Goal: Transaction & Acquisition: Purchase product/service

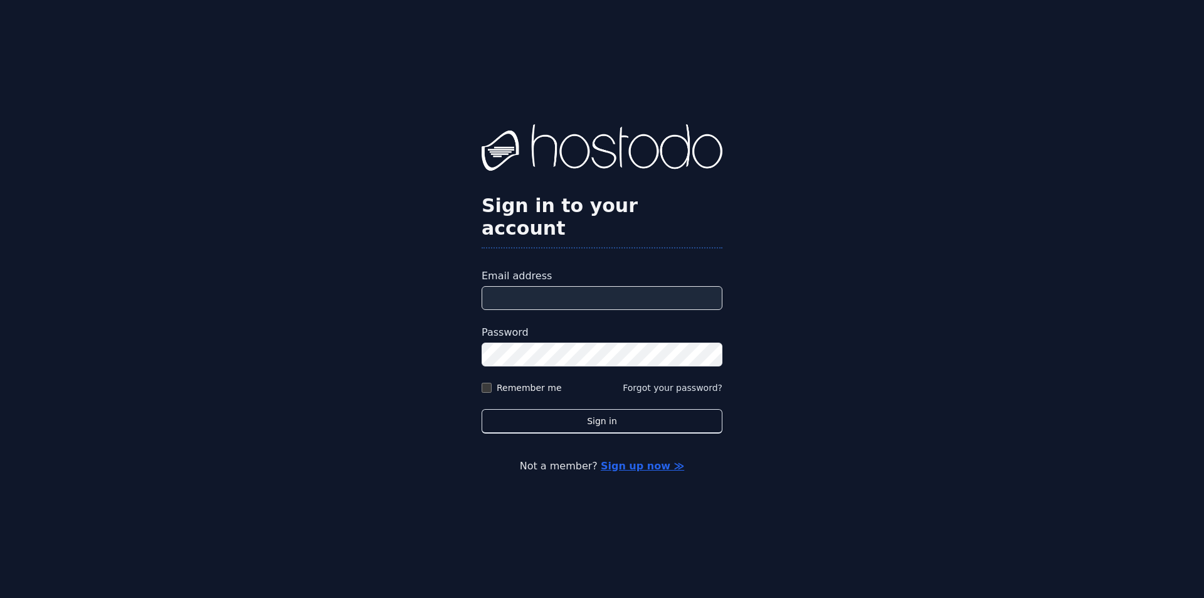
type input "**********"
click at [481, 373] on div "**********" at bounding box center [602, 299] width 1204 height 598
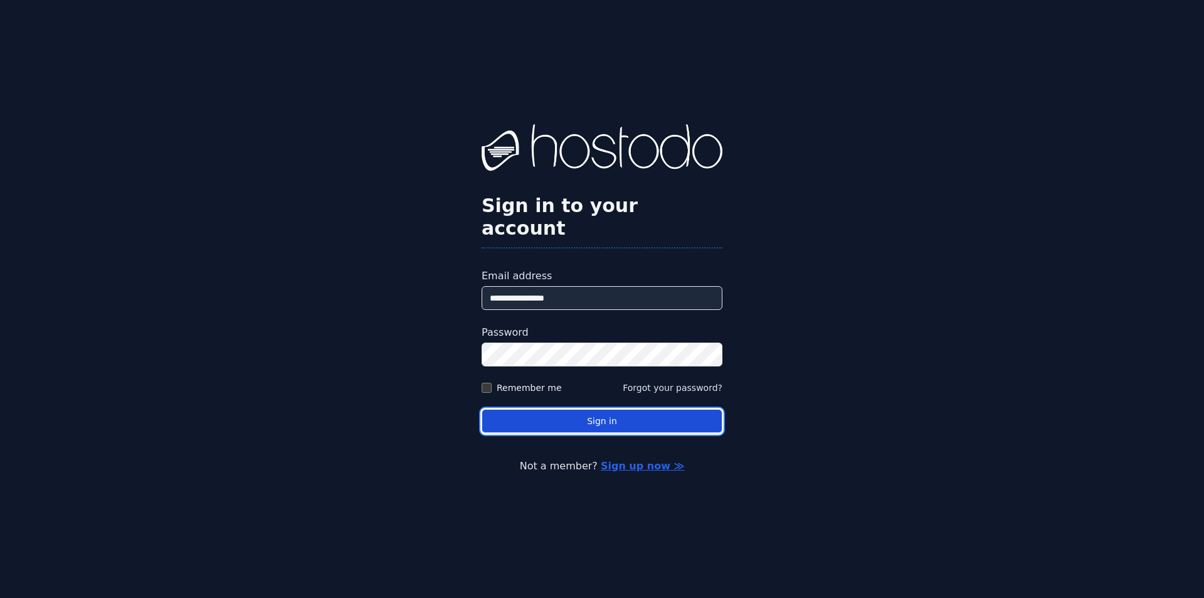
click at [502, 414] on button "Sign in" at bounding box center [602, 421] width 241 height 24
click at [549, 420] on button "Sign in" at bounding box center [602, 421] width 241 height 24
click at [539, 411] on button "Sign in" at bounding box center [602, 421] width 241 height 24
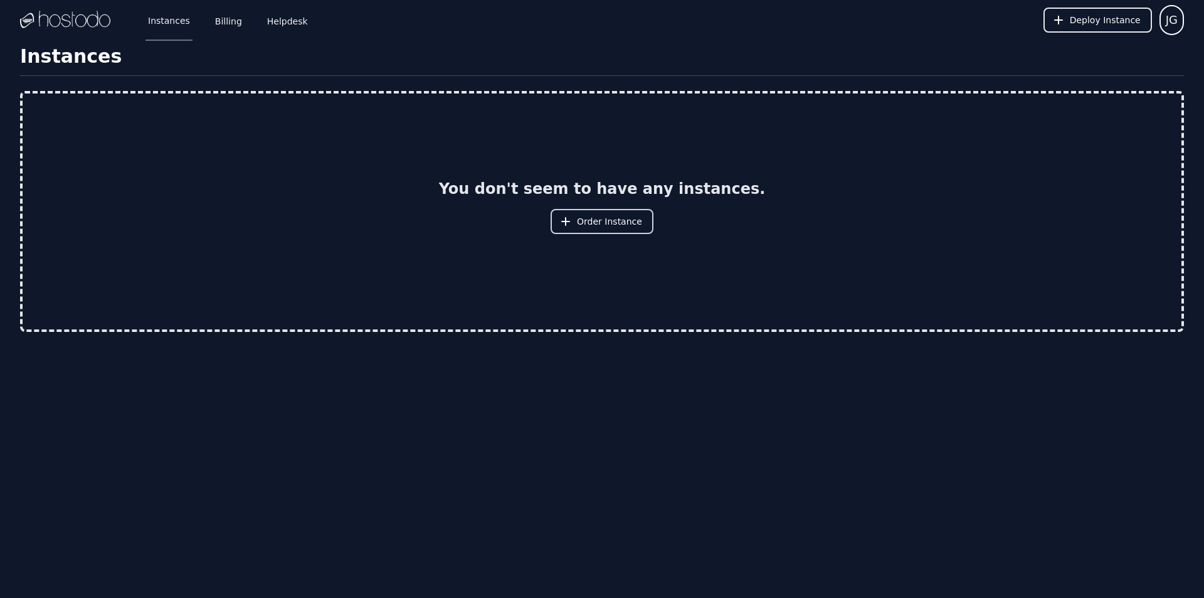
click at [584, 220] on span "Order Instance" at bounding box center [609, 221] width 65 height 13
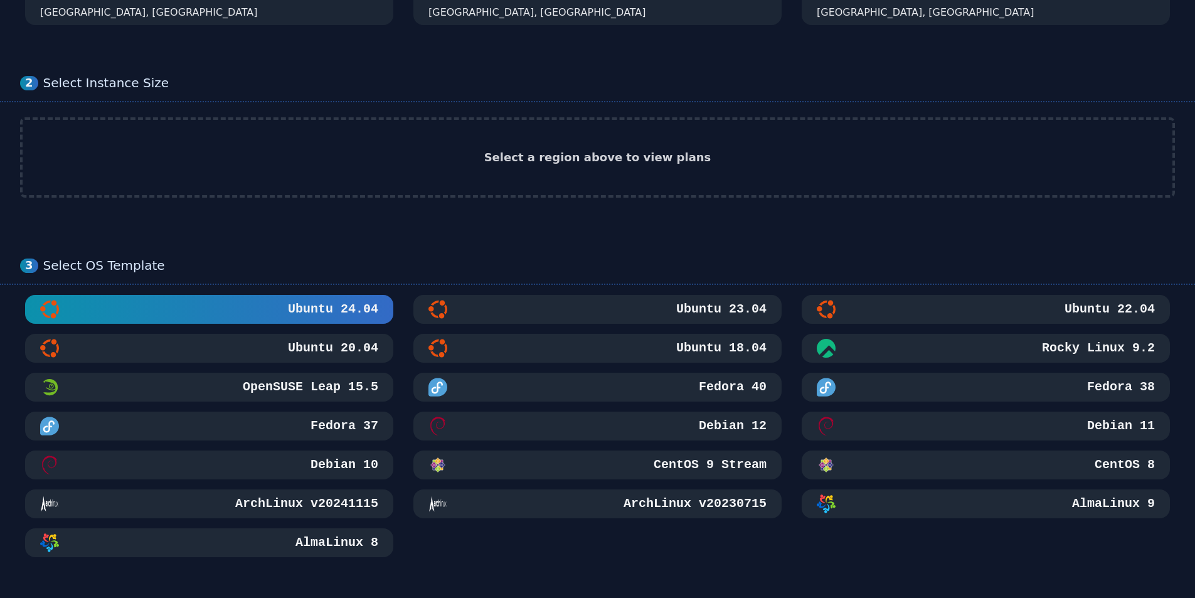
scroll to position [125, 0]
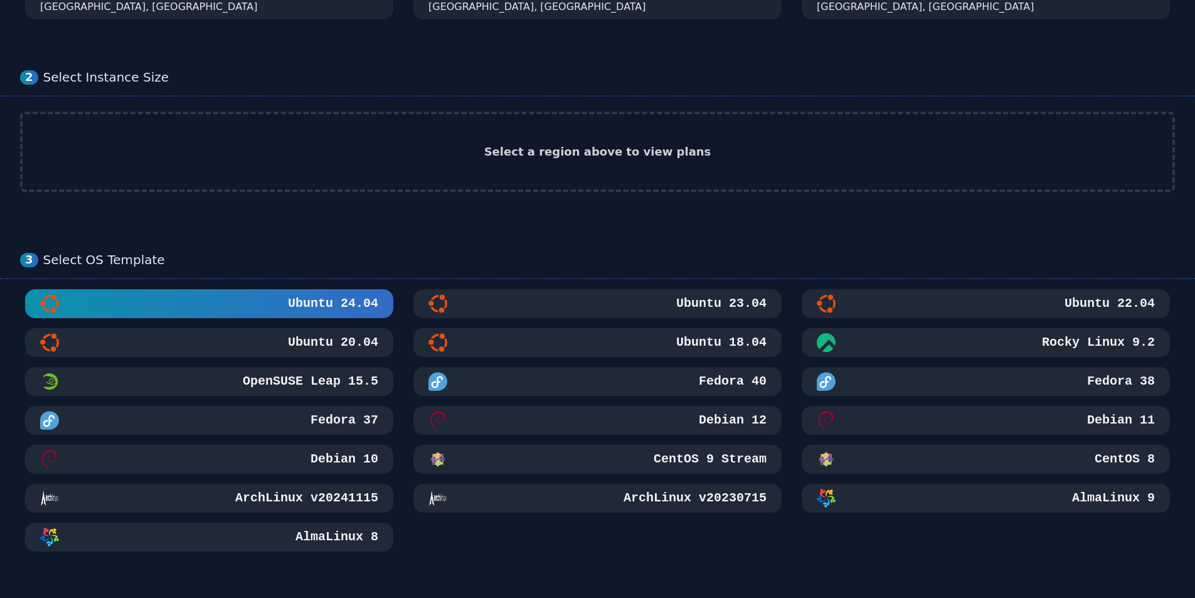
click at [287, 333] on div "Ubuntu 20.04" at bounding box center [209, 342] width 338 height 19
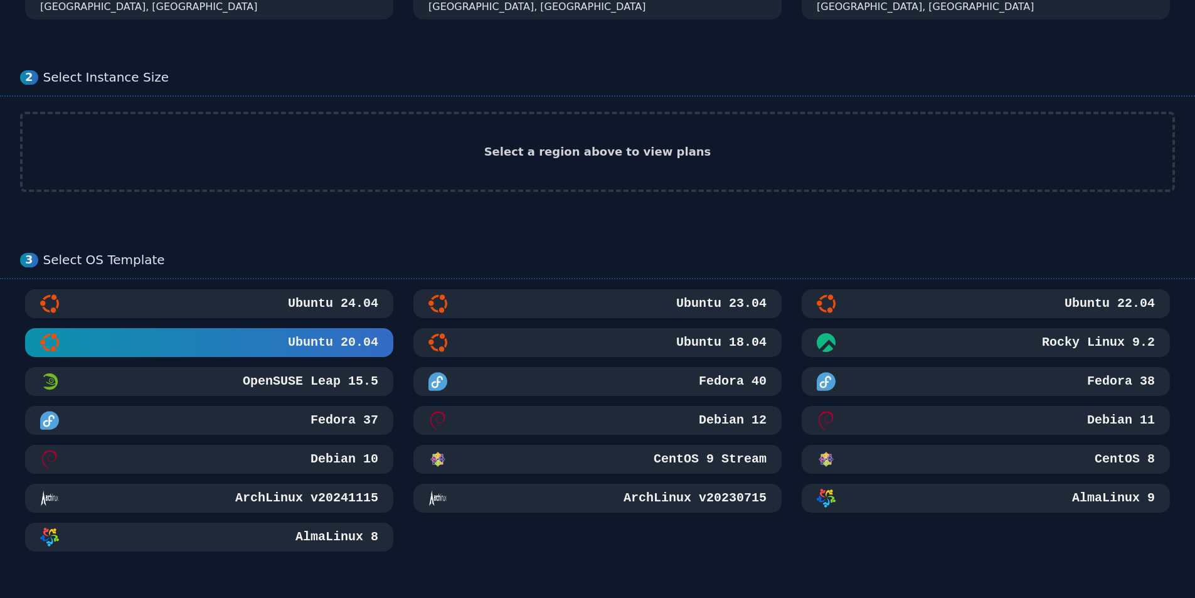
click at [265, 314] on button "Ubuntu 24.04" at bounding box center [209, 303] width 368 height 29
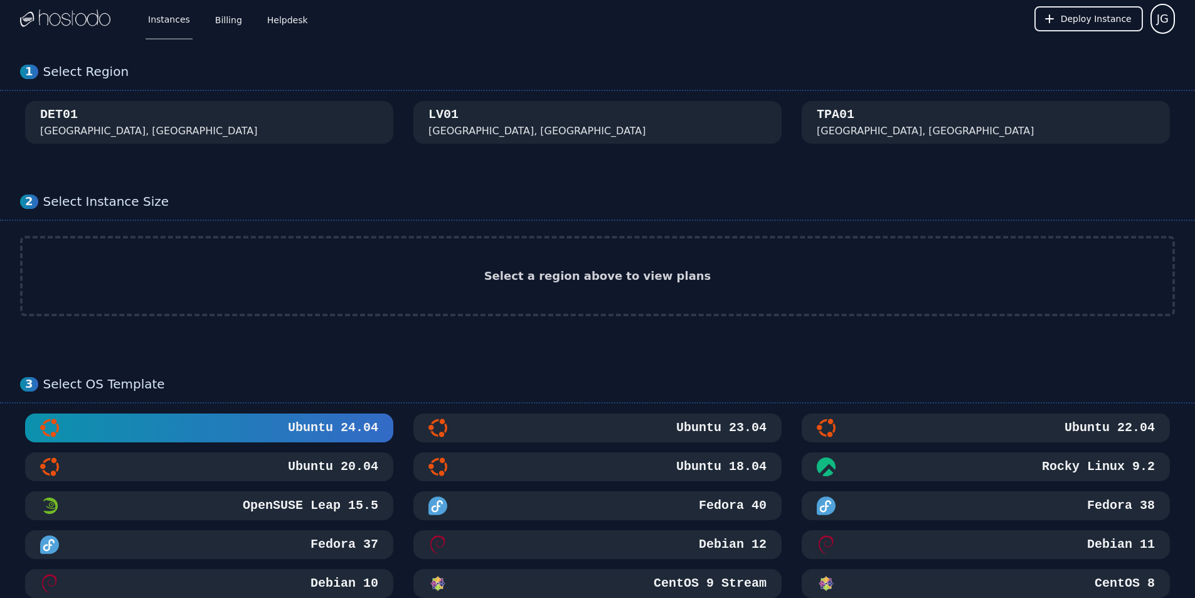
scroll to position [0, 0]
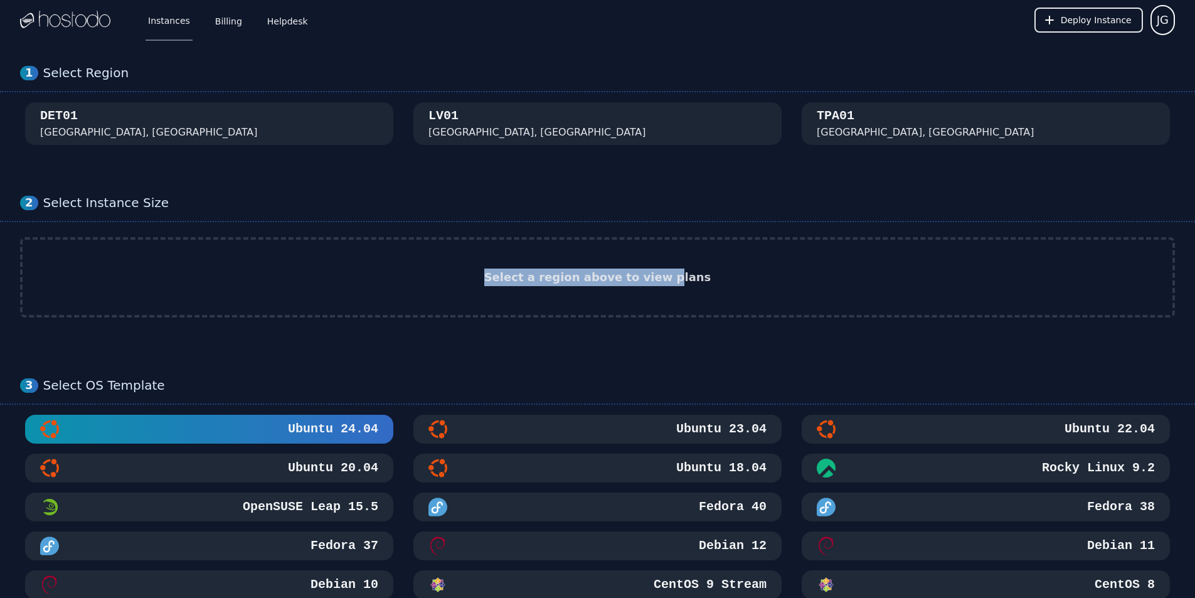
drag, startPoint x: 570, startPoint y: 299, endPoint x: 746, endPoint y: 302, distance: 175.6
click at [686, 305] on div "Select a region above to view plans" at bounding box center [598, 277] width 1150 height 75
click at [546, 287] on div "Select a region above to view plans" at bounding box center [598, 277] width 1150 height 75
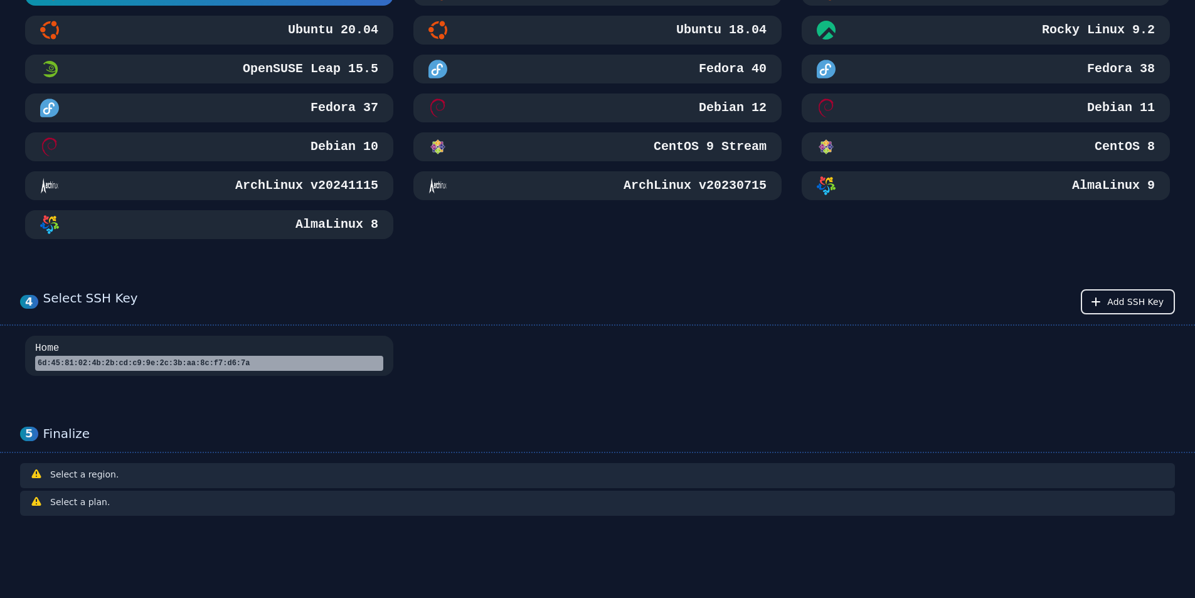
scroll to position [443, 0]
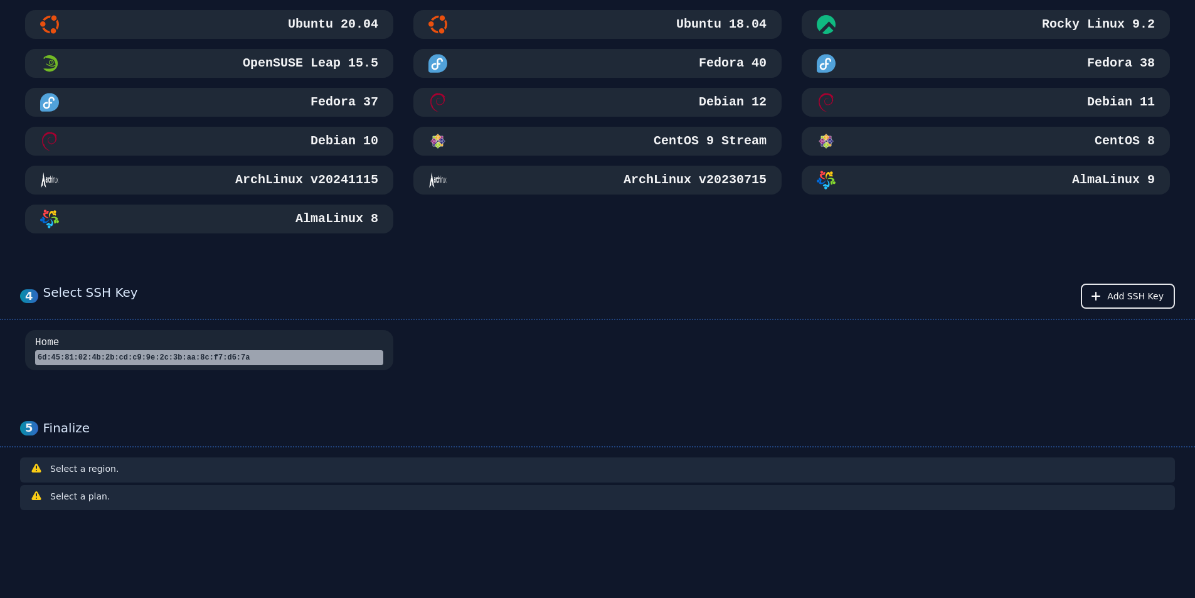
drag, startPoint x: 33, startPoint y: 351, endPoint x: 505, endPoint y: 412, distance: 476.8
click at [505, 412] on form "1 Select Region [GEOGRAPHIC_DATA], [GEOGRAPHIC_DATA] 2 Select Instance Size Sel…" at bounding box center [597, 97] width 1195 height 1001
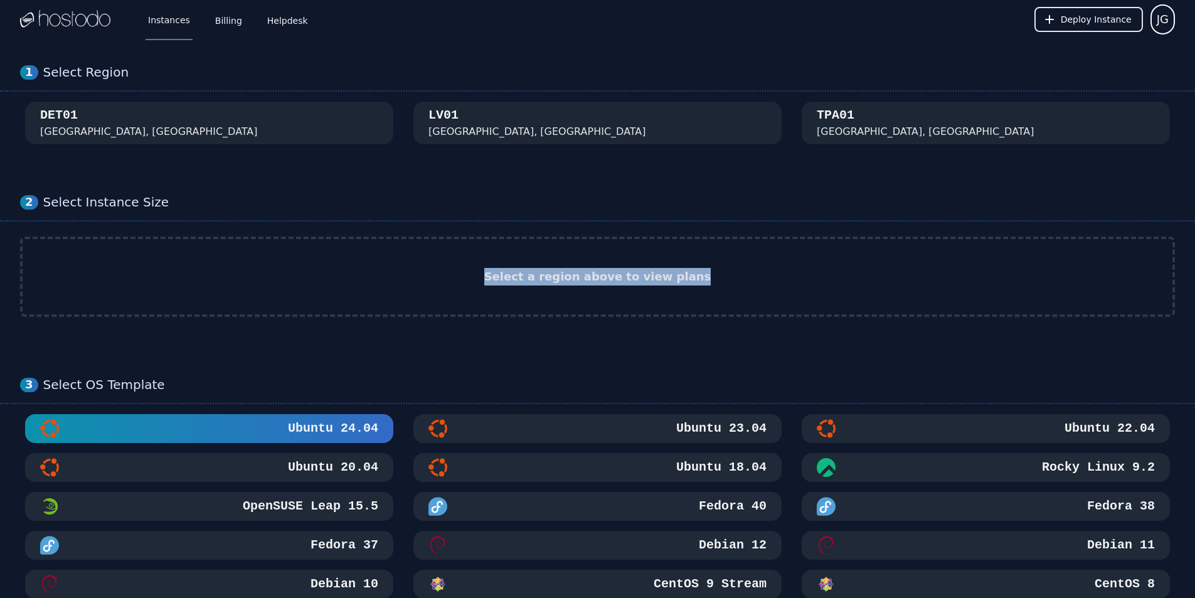
scroll to position [0, 0]
